Goal: Task Accomplishment & Management: Complete application form

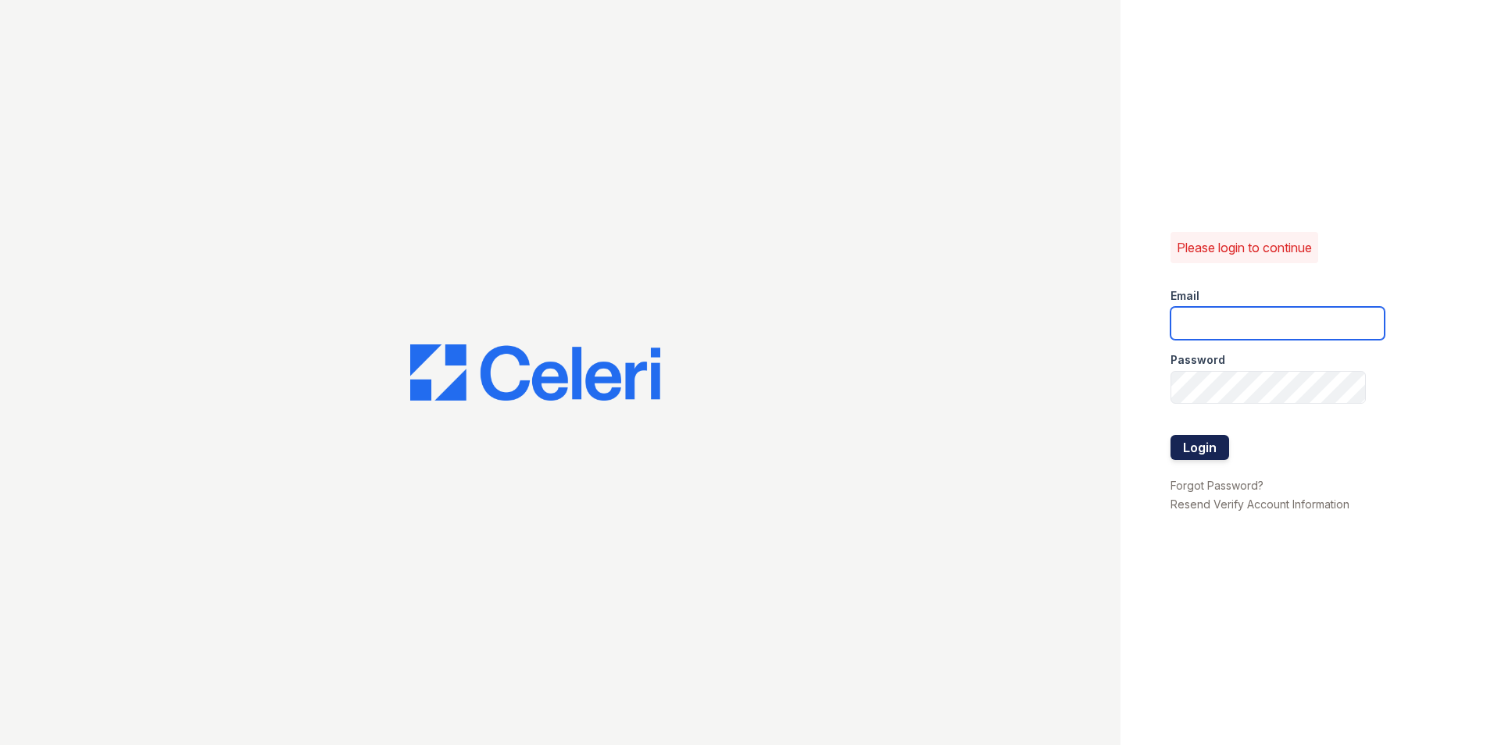
type input "nmendez@mmgmgt.com"
click at [1223, 449] on button "Login" at bounding box center [1199, 447] width 59 height 25
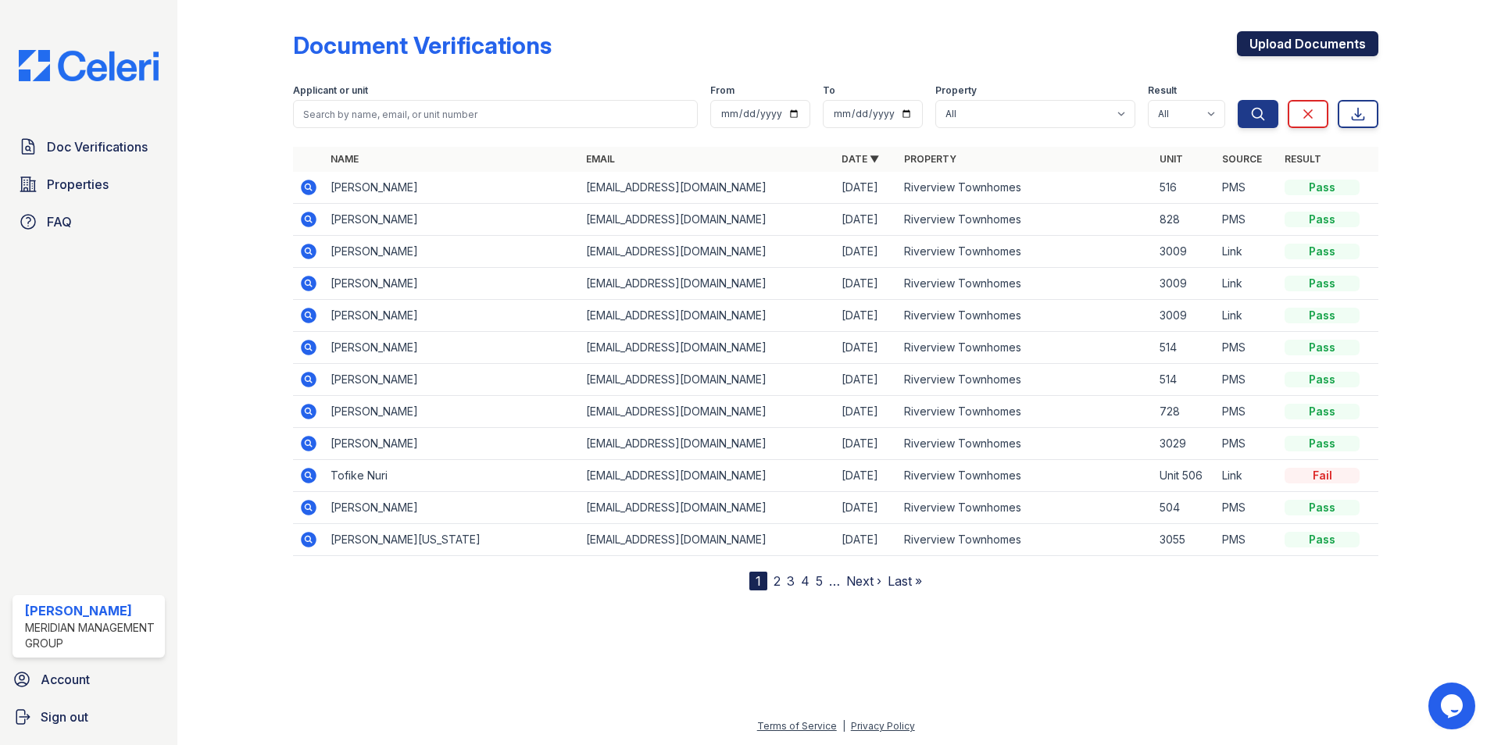
click at [1313, 33] on link "Upload Documents" at bounding box center [1307, 43] width 141 height 25
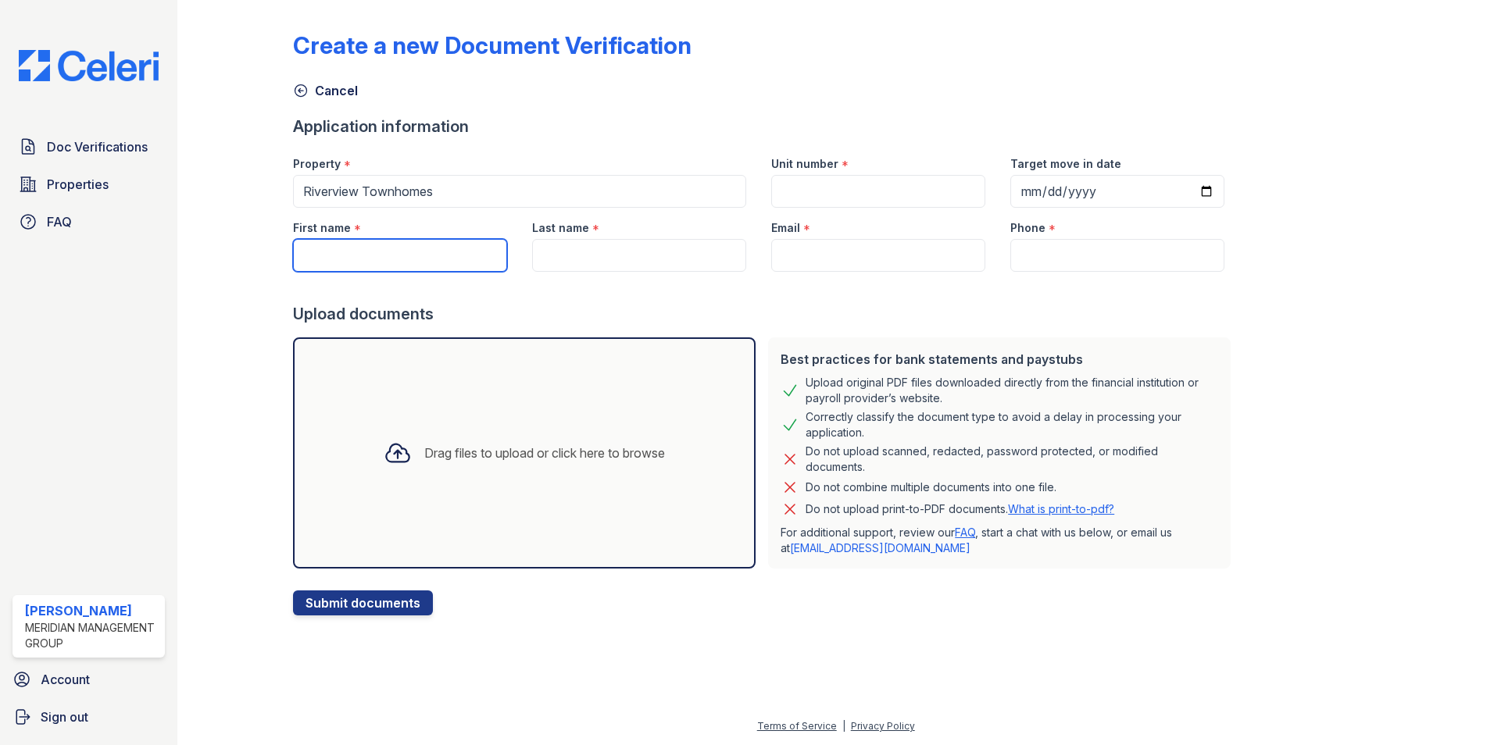
click at [398, 252] on input "First name" at bounding box center [400, 255] width 214 height 33
type input "shenna"
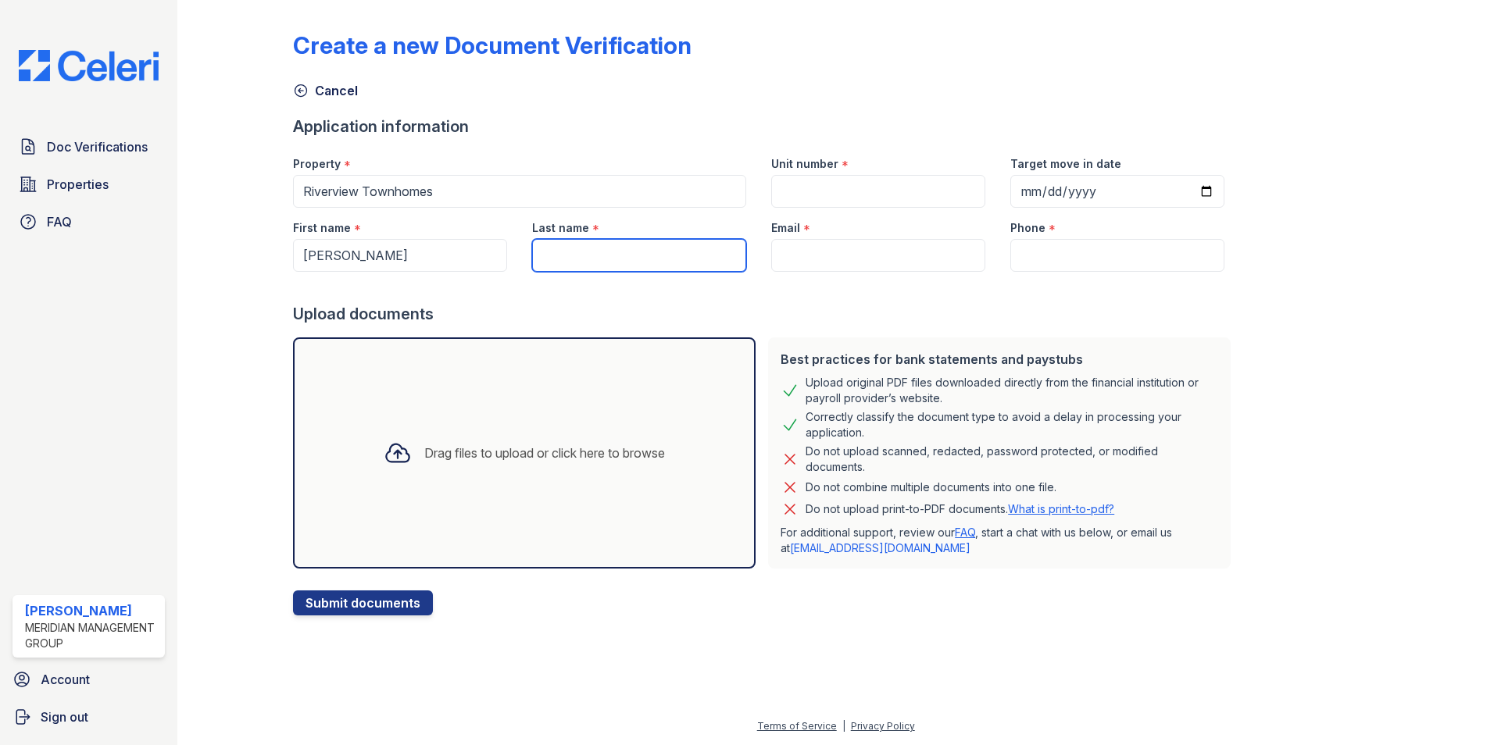
click at [550, 256] on input "Last name" at bounding box center [639, 255] width 214 height 33
type input "[PERSON_NAME]"
click at [308, 261] on input "shenna" at bounding box center [400, 255] width 214 height 33
type input "[PERSON_NAME]"
click at [788, 188] on input "Unit number" at bounding box center [878, 191] width 214 height 33
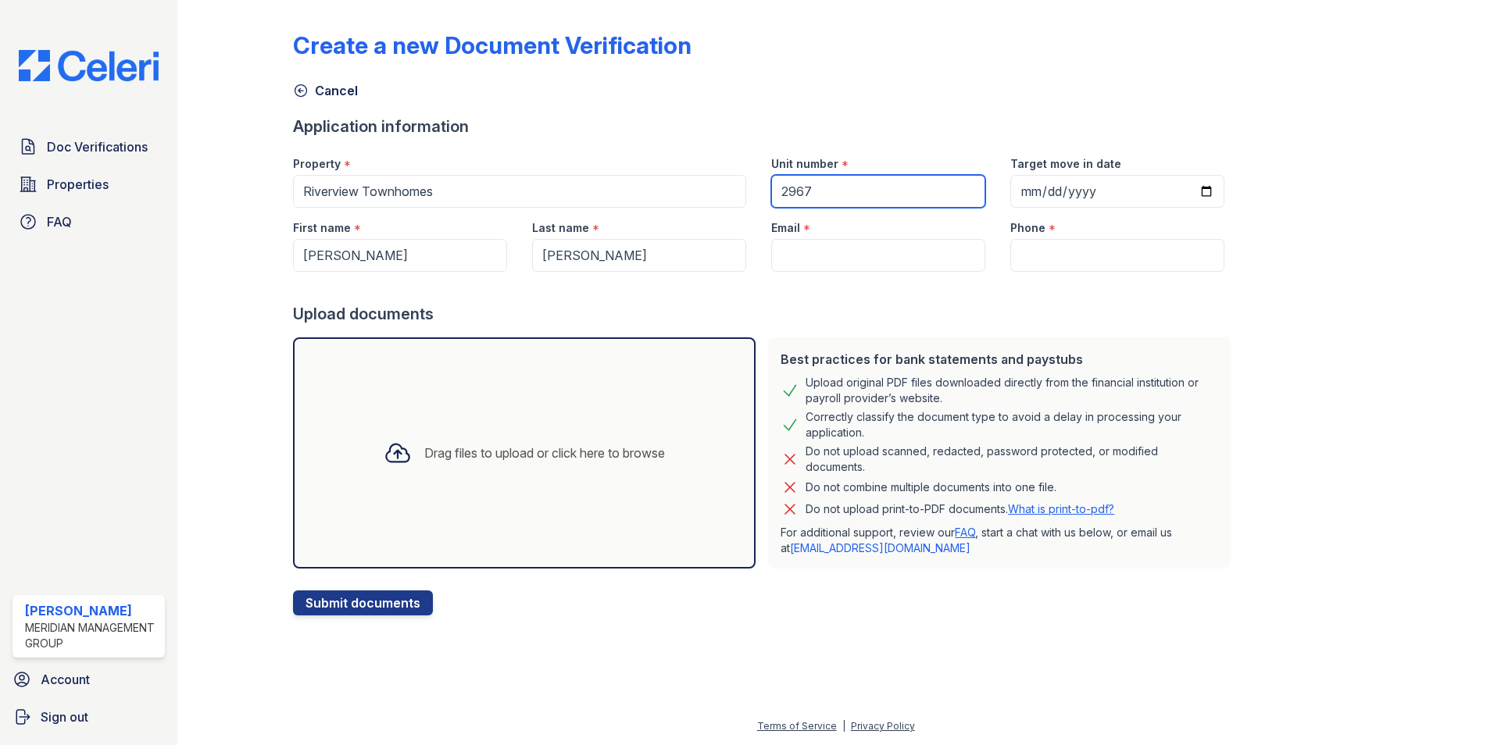
type input "2967"
click at [822, 245] on input "Email" at bounding box center [878, 255] width 214 height 33
paste input "[EMAIL_ADDRESS][DOMAIN_NAME]"
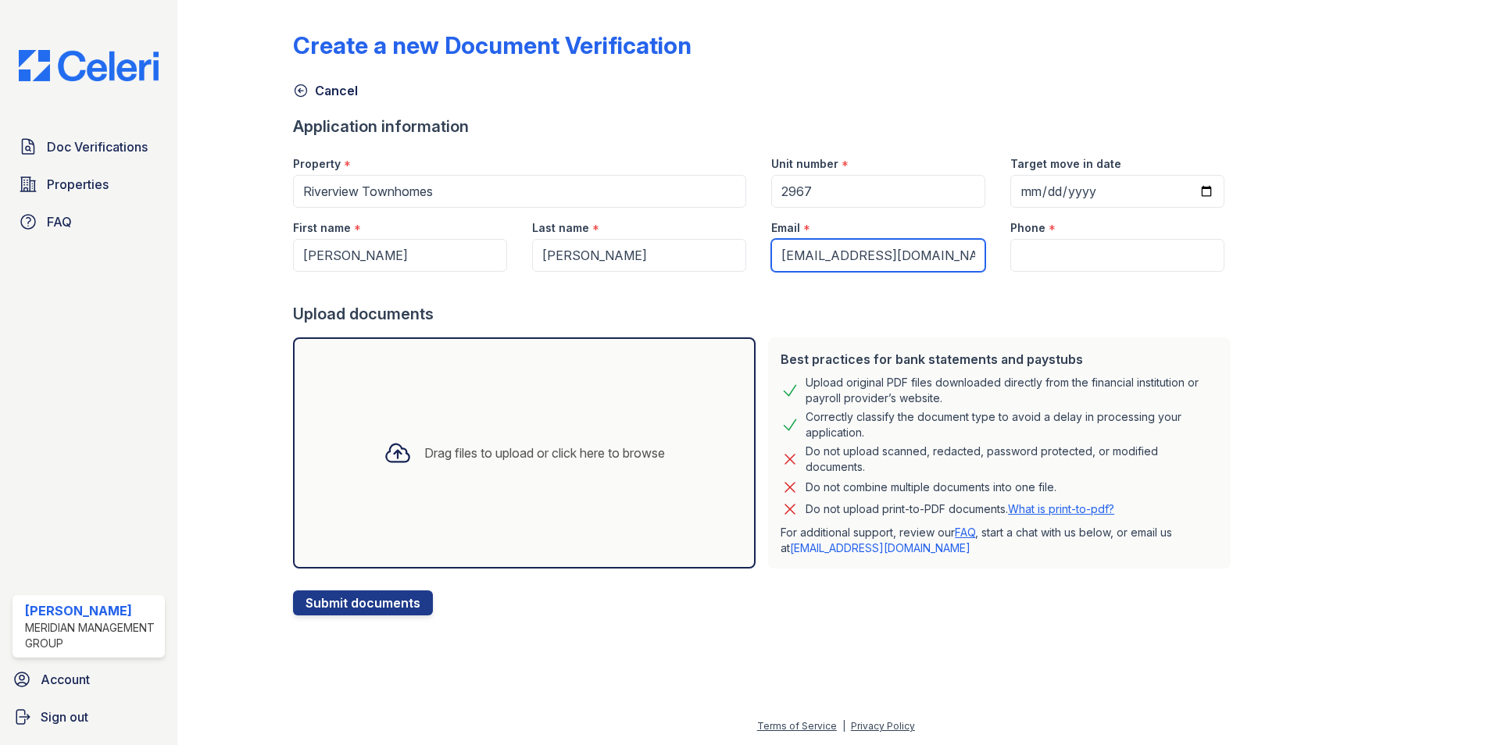
type input "[EMAIL_ADDRESS][DOMAIN_NAME]"
click at [1017, 263] on input "Phone" at bounding box center [1117, 255] width 214 height 33
paste input "(443) 750-9295"
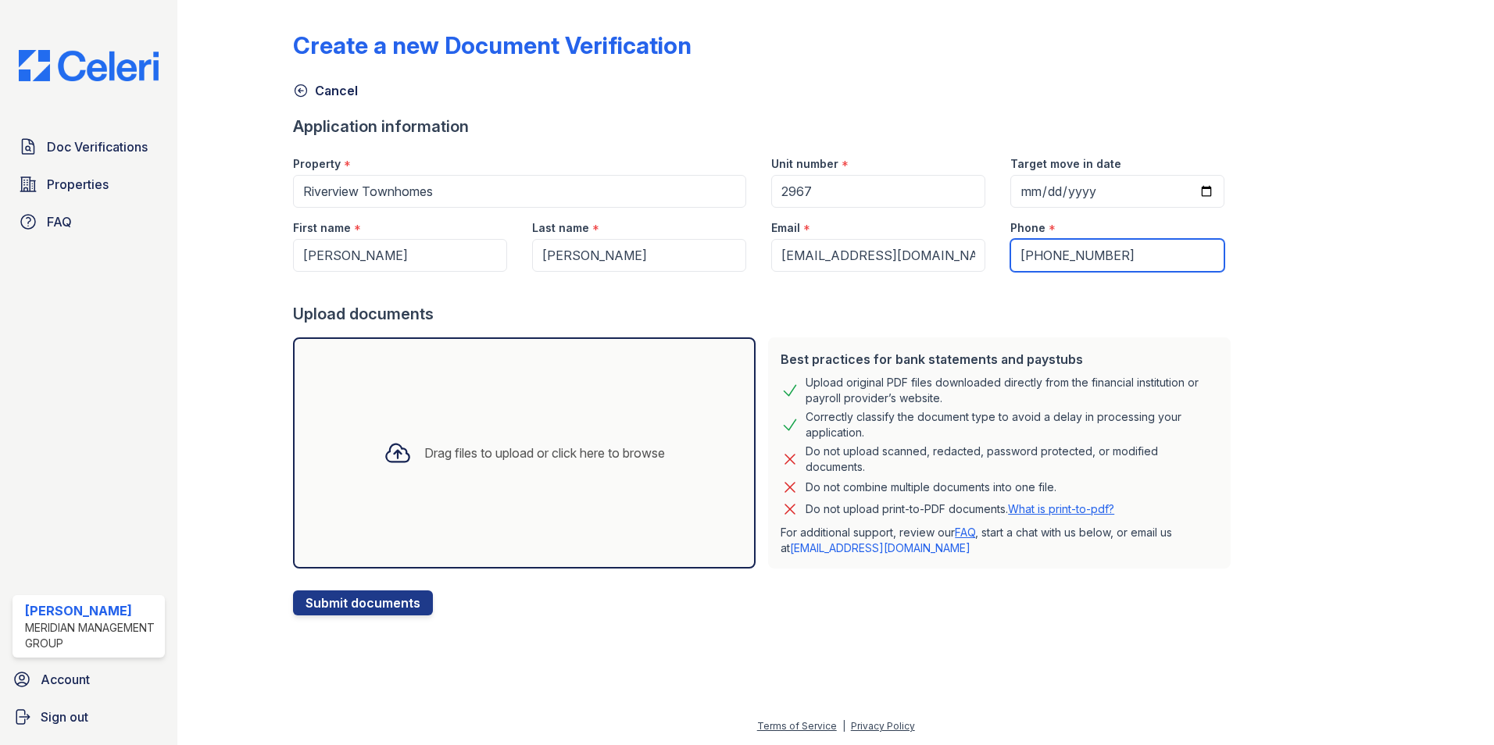
type input "(443) 750-9295"
click at [456, 439] on div "Drag files to upload or click here to browse" at bounding box center [524, 453] width 306 height 53
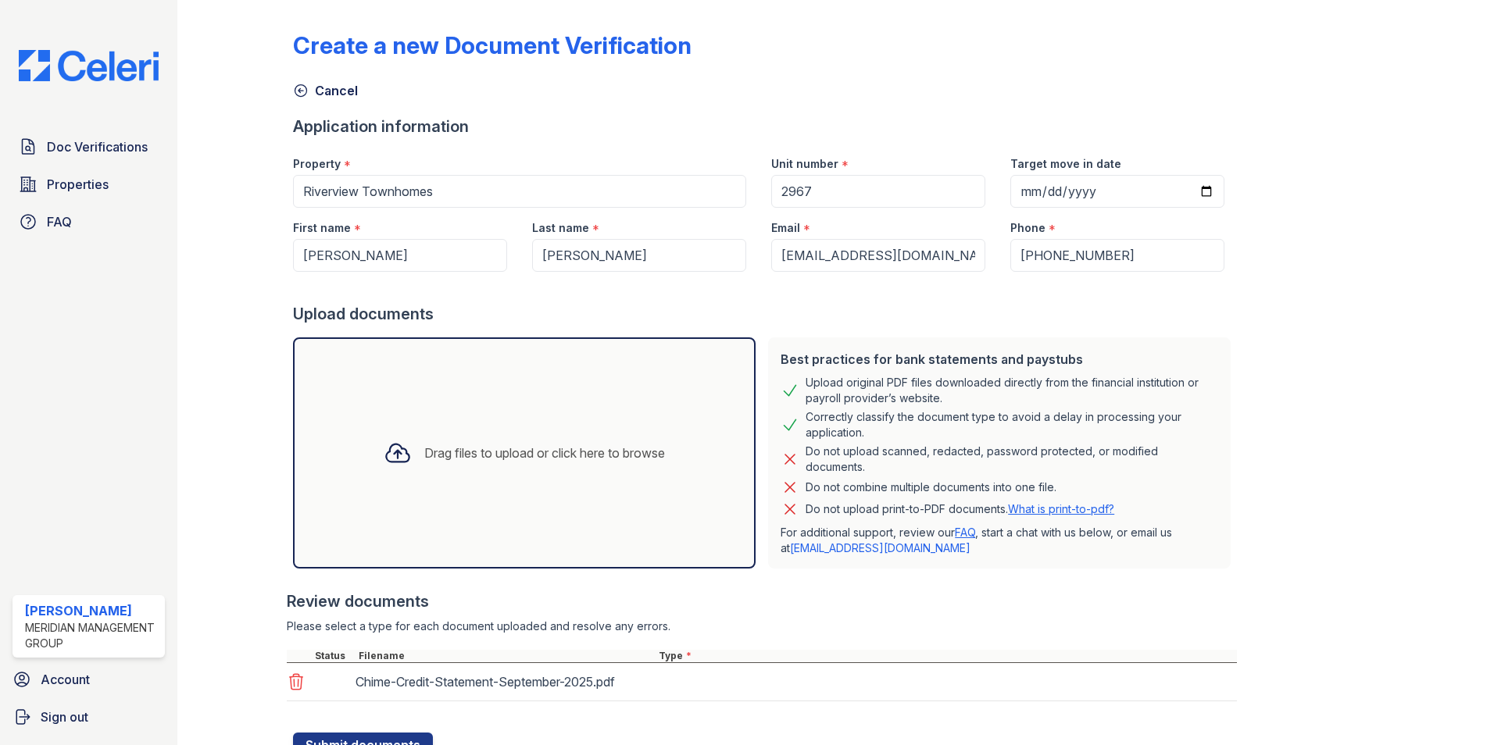
click at [459, 429] on div "Drag files to upload or click here to browse" at bounding box center [524, 453] width 306 height 53
click at [395, 412] on div "Drag files to upload or click here to browse" at bounding box center [524, 453] width 463 height 231
click at [521, 445] on div "Drag files to upload or click here to browse" at bounding box center [544, 453] width 241 height 19
click at [527, 427] on div "Drag files to upload or click here to browse" at bounding box center [524, 453] width 306 height 53
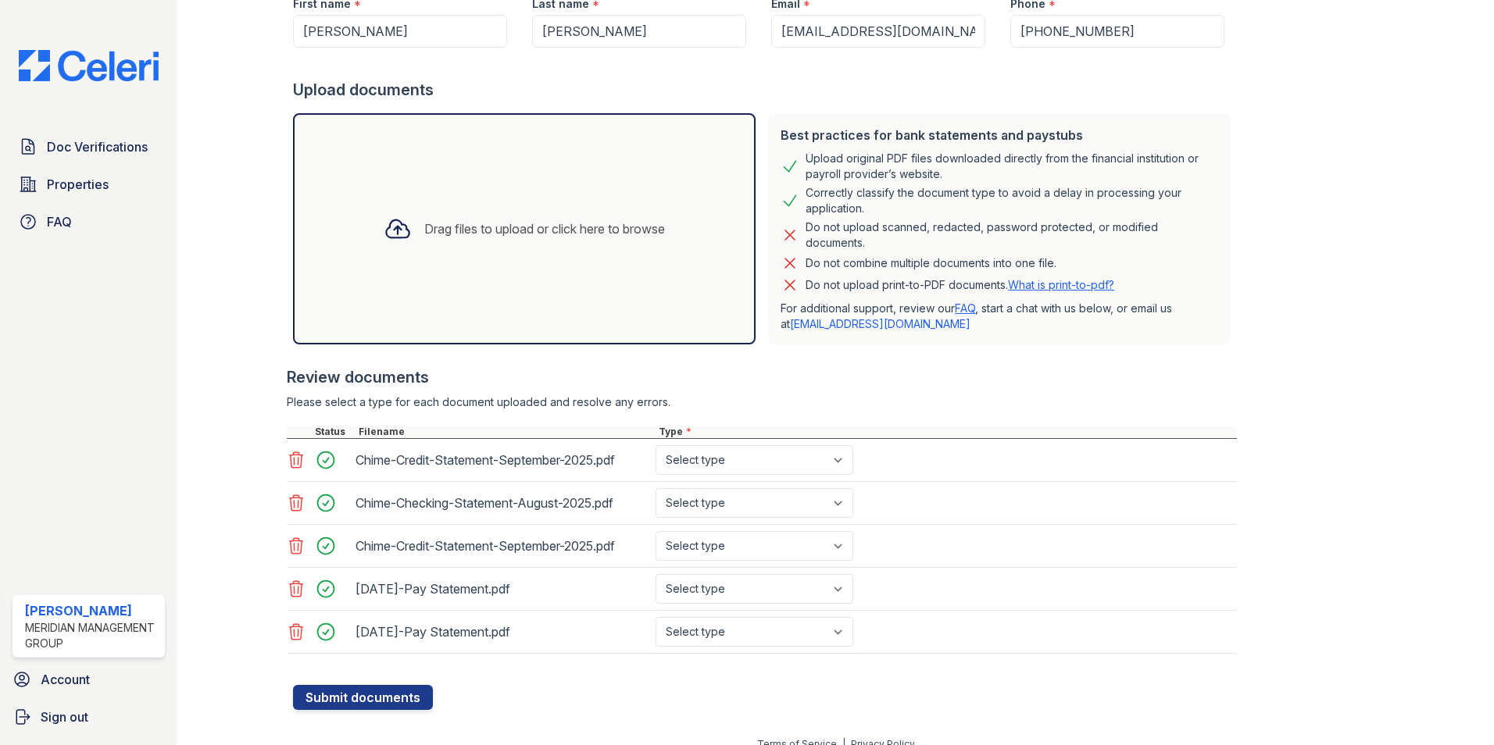
scroll to position [242, 0]
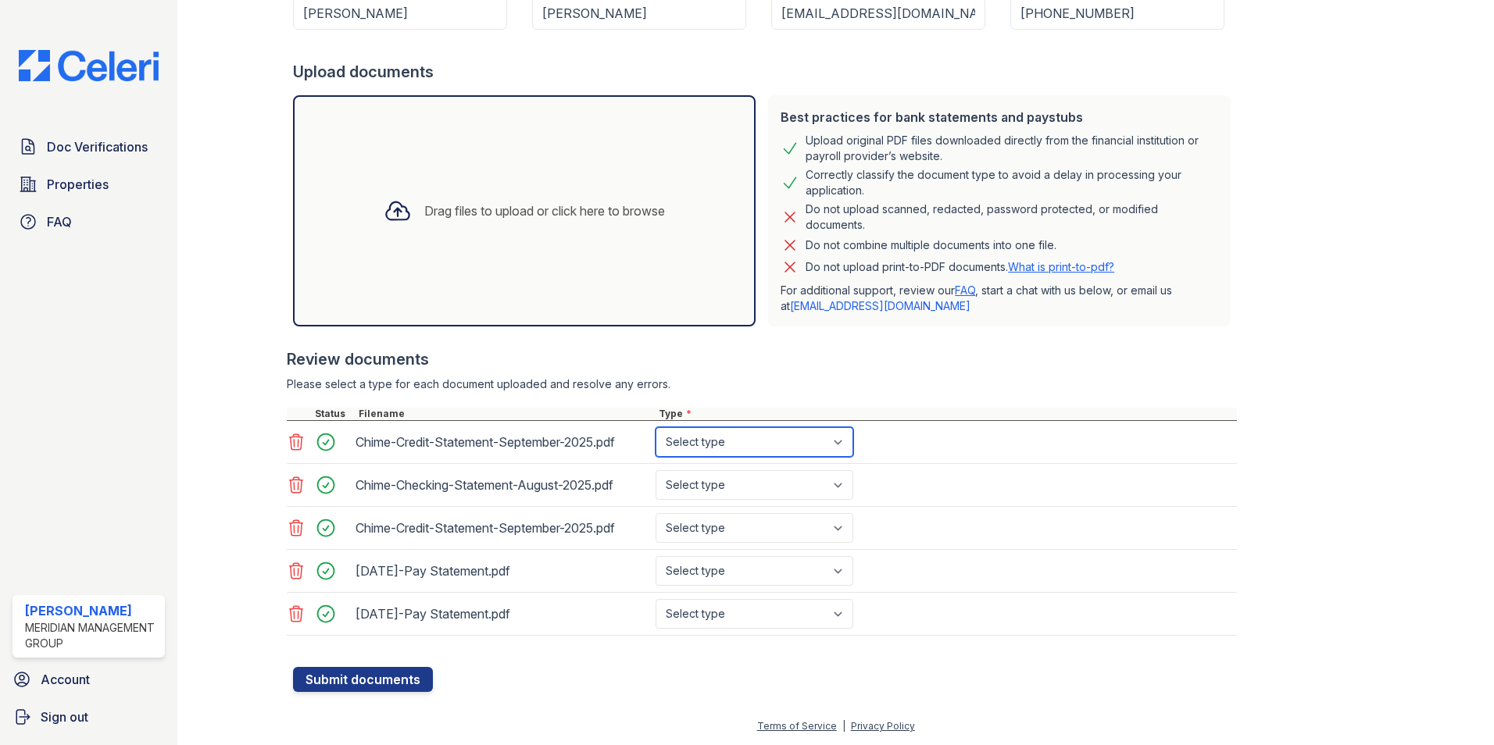
click at [704, 449] on select "Select type Paystub Bank Statement Offer Letter Tax Documents Benefit Award Let…" at bounding box center [755, 442] width 198 height 30
select select "bank_statement"
click at [656, 427] on select "Select type Paystub Bank Statement Offer Letter Tax Documents Benefit Award Let…" at bounding box center [755, 442] width 198 height 30
click at [723, 484] on select "Select type Paystub Bank Statement Offer Letter Tax Documents Benefit Award Let…" at bounding box center [755, 485] width 198 height 30
select select "bank_statement"
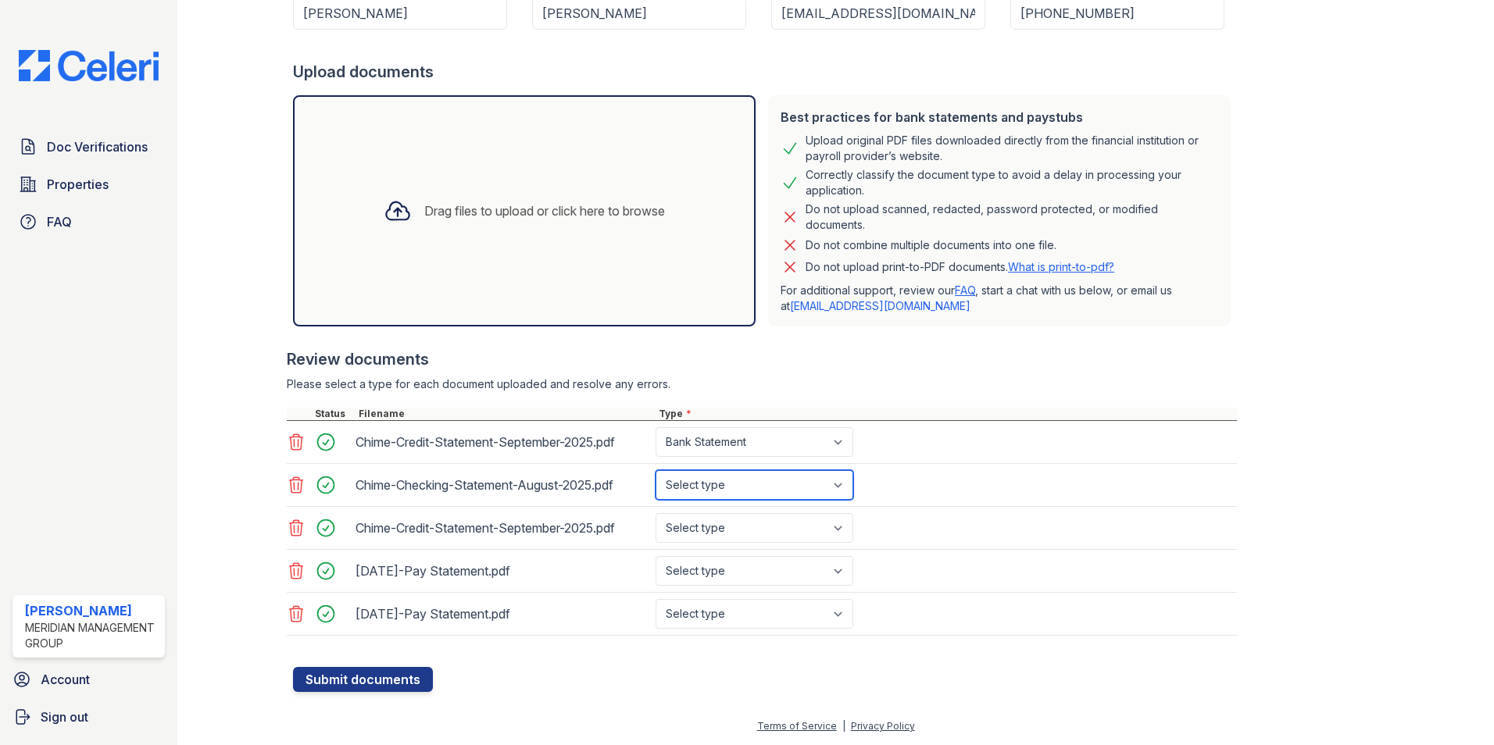
click at [656, 470] on select "Select type Paystub Bank Statement Offer Letter Tax Documents Benefit Award Let…" at bounding box center [755, 485] width 198 height 30
click at [724, 524] on select "Select type Paystub Bank Statement Offer Letter Tax Documents Benefit Award Let…" at bounding box center [755, 528] width 198 height 30
select select "bank_statement"
click at [656, 513] on select "Select type Paystub Bank Statement Offer Letter Tax Documents Benefit Award Let…" at bounding box center [755, 528] width 198 height 30
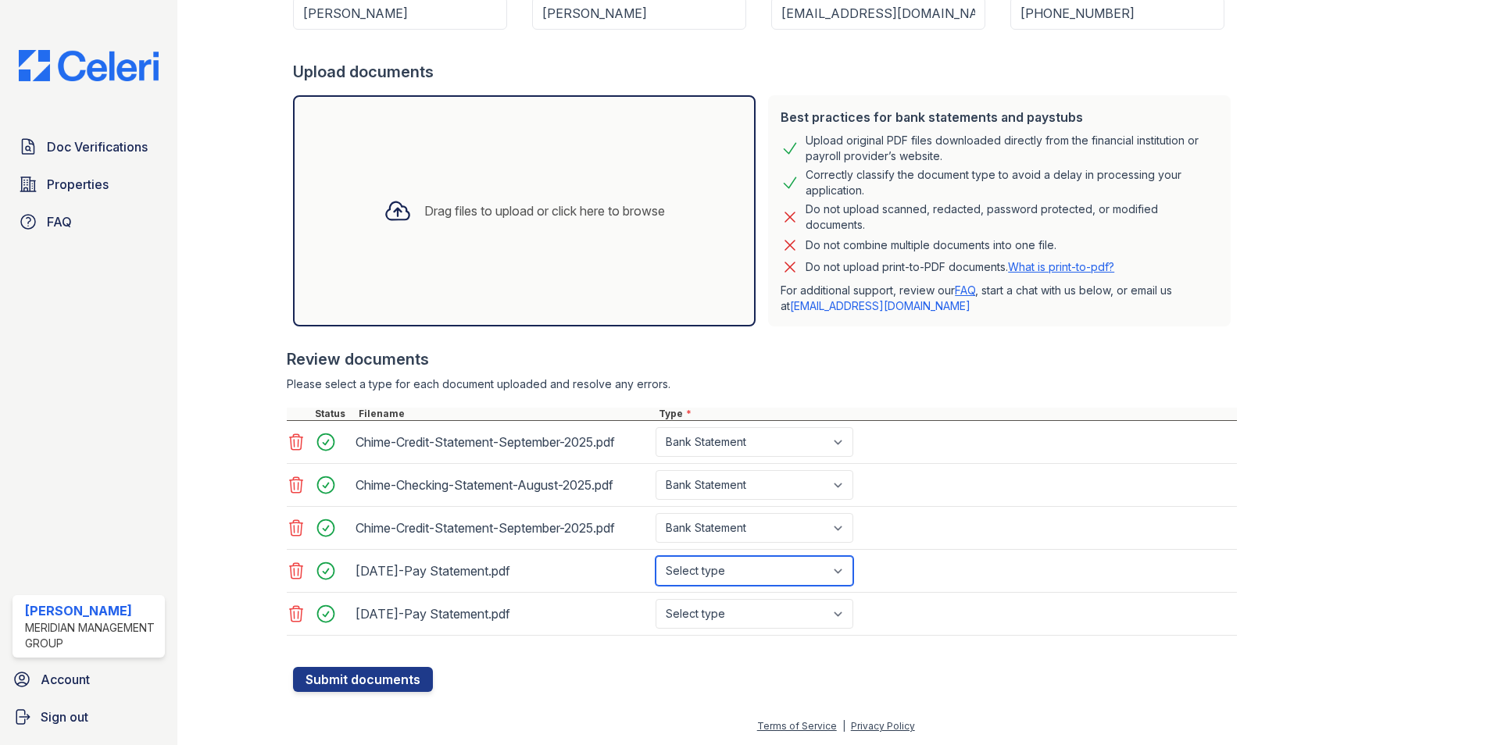
click at [745, 573] on select "Select type Paystub Bank Statement Offer Letter Tax Documents Benefit Award Let…" at bounding box center [755, 571] width 198 height 30
select select "paystub"
click at [656, 556] on select "Select type Paystub Bank Statement Offer Letter Tax Documents Benefit Award Let…" at bounding box center [755, 571] width 198 height 30
click at [725, 620] on select "Select type Paystub Bank Statement Offer Letter Tax Documents Benefit Award Let…" at bounding box center [755, 614] width 198 height 30
select select "paystub"
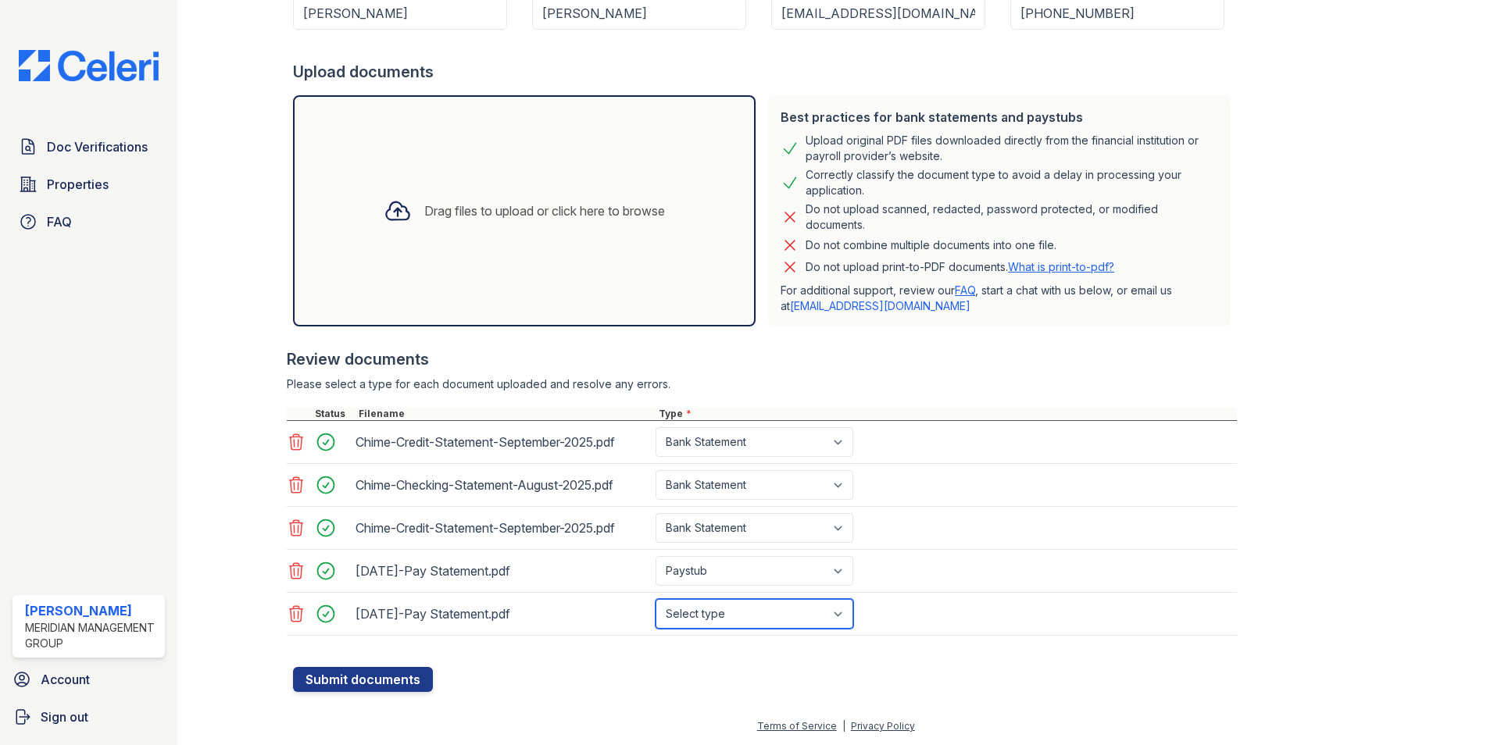
click at [656, 599] on select "Select type Paystub Bank Statement Offer Letter Tax Documents Benefit Award Let…" at bounding box center [755, 614] width 198 height 30
click at [413, 684] on button "Submit documents" at bounding box center [363, 679] width 140 height 25
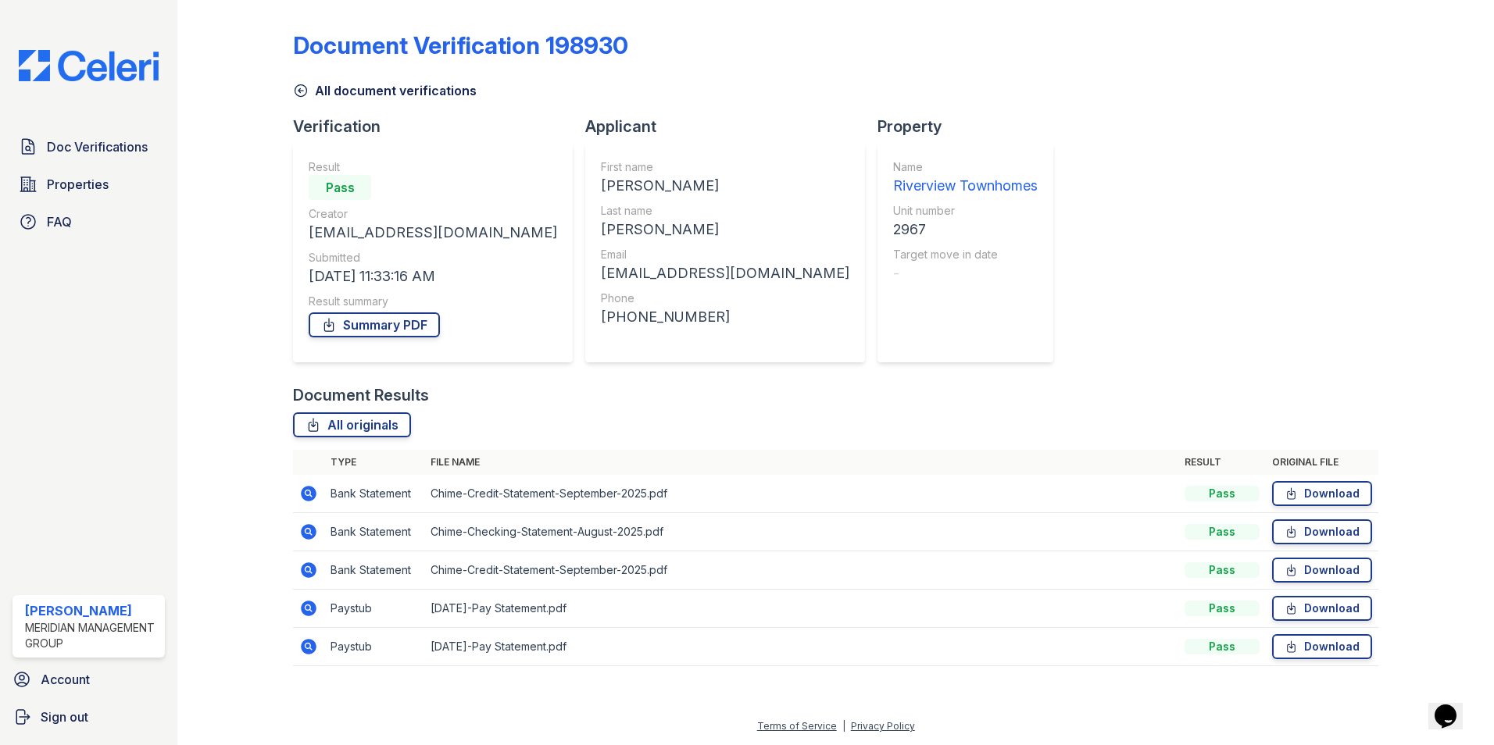
click at [303, 84] on icon at bounding box center [301, 91] width 16 height 16
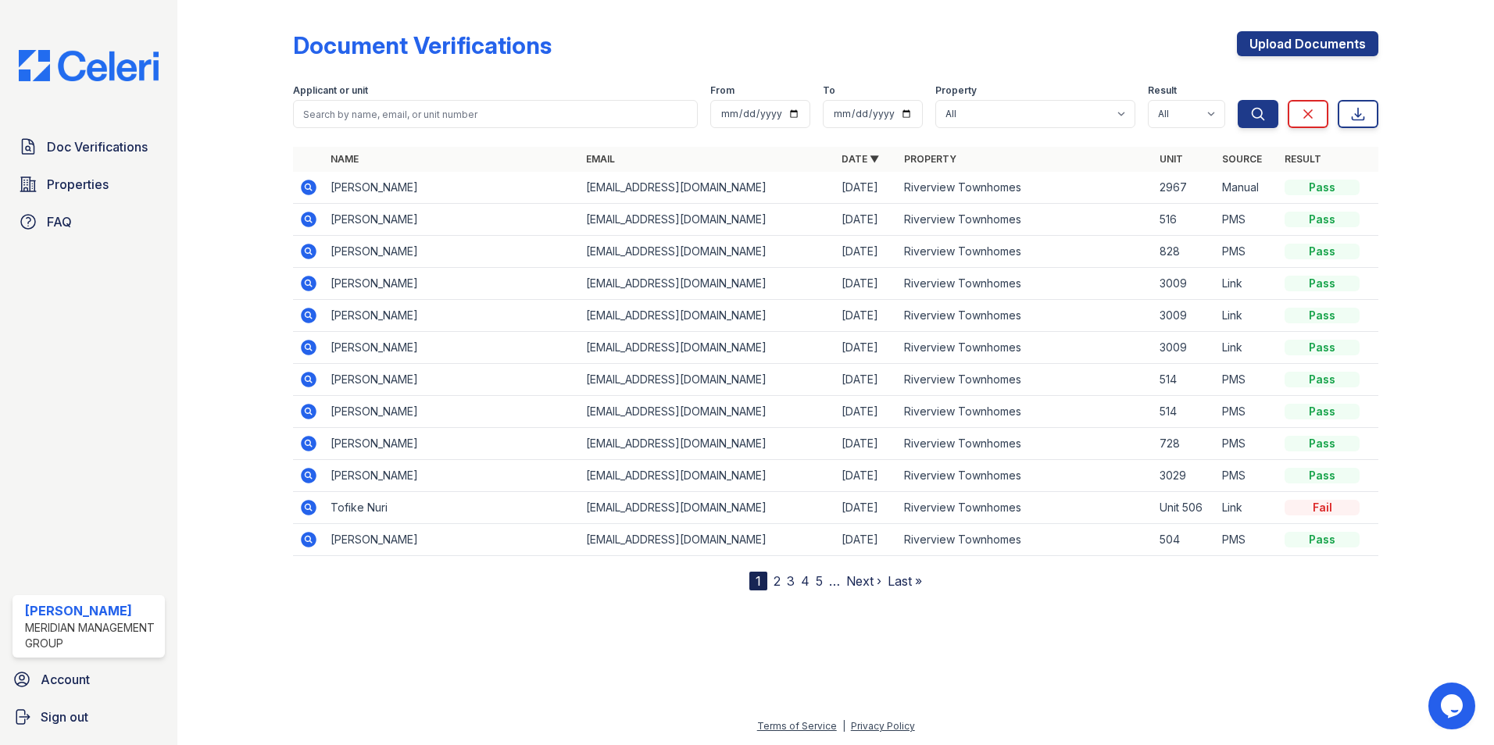
click at [312, 192] on icon at bounding box center [309, 188] width 16 height 16
